Goal: Task Accomplishment & Management: Use online tool/utility

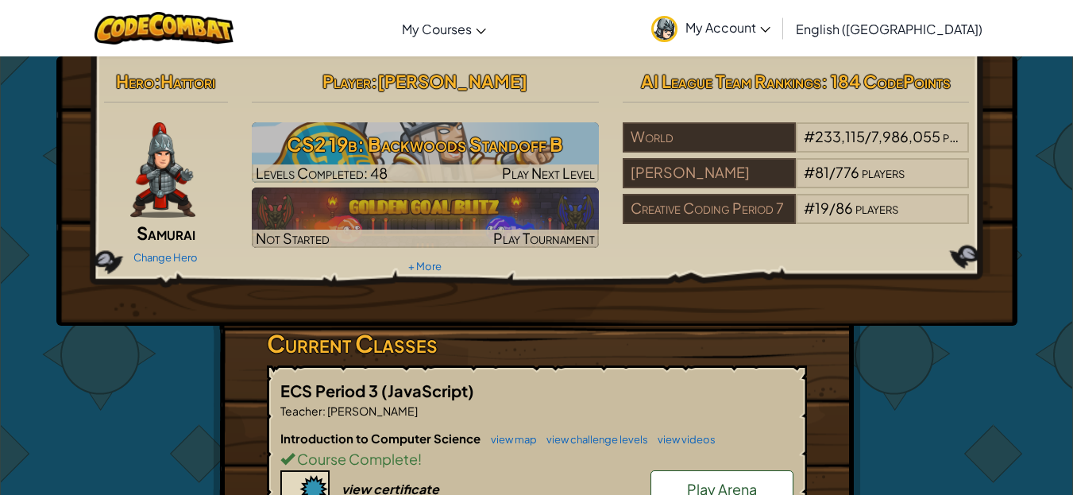
click at [528, 148] on h3 "CS2 19b: Backwoods Standoff B" at bounding box center [425, 144] width 347 height 36
